Goal: Information Seeking & Learning: Learn about a topic

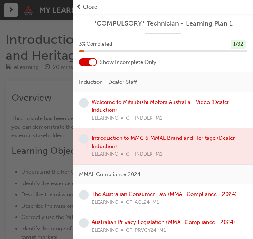
click at [76, 10] on span "prev-icon" at bounding box center [78, 7] width 5 height 8
click at [202, 104] on link "Welcome to Mitsubishi Motors Australia - Video (Dealer Induction)" at bounding box center [161, 106] width 138 height 15
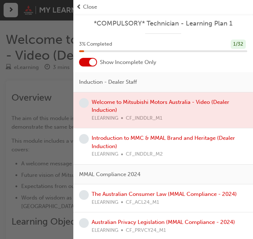
click at [79, 9] on span "prev-icon" at bounding box center [78, 7] width 5 height 8
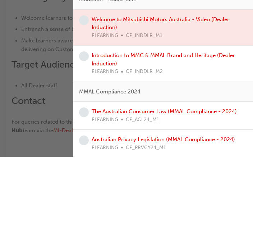
scroll to position [244, 0]
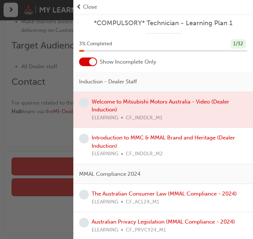
click at [215, 65] on div "Show Incomplete Only" at bounding box center [163, 62] width 180 height 9
click at [72, 10] on div "button" at bounding box center [36, 119] width 73 height 239
click at [77, 4] on span "prev-icon" at bounding box center [78, 7] width 5 height 8
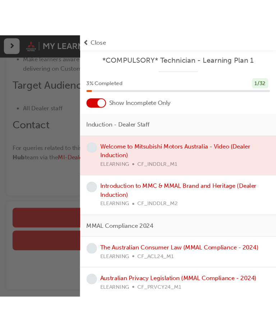
scroll to position [152, 0]
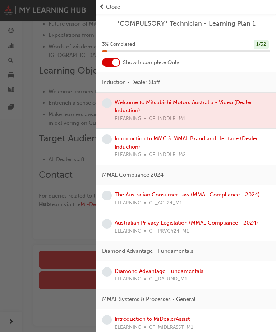
click at [108, 9] on span "Close" at bounding box center [113, 7] width 14 height 8
click at [112, 6] on span "Close" at bounding box center [113, 7] width 14 height 8
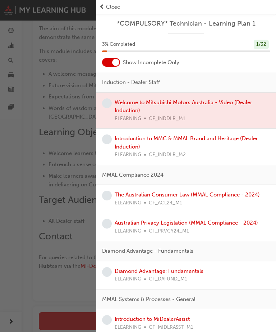
scroll to position [81, 0]
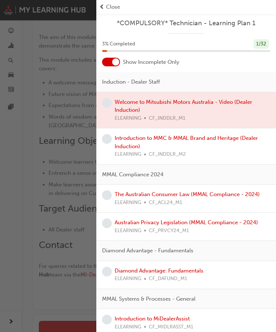
click at [116, 6] on span "Close" at bounding box center [113, 7] width 14 height 8
click at [109, 6] on span "Close" at bounding box center [113, 7] width 14 height 8
